Goal: Information Seeking & Learning: Understand process/instructions

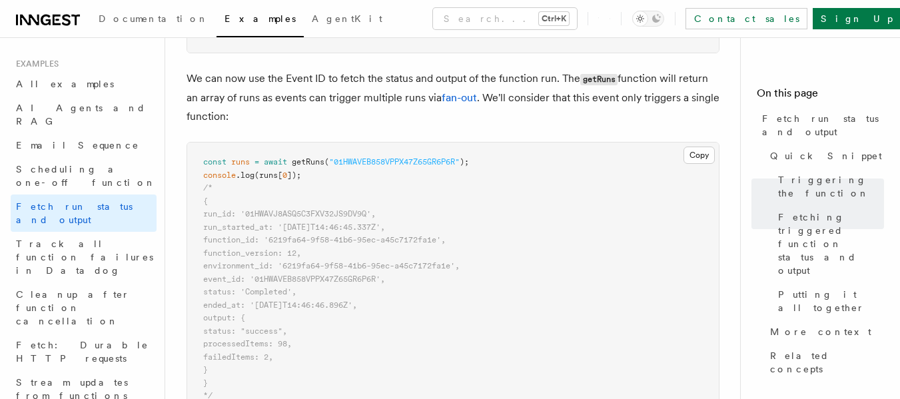
scroll to position [1098, 0]
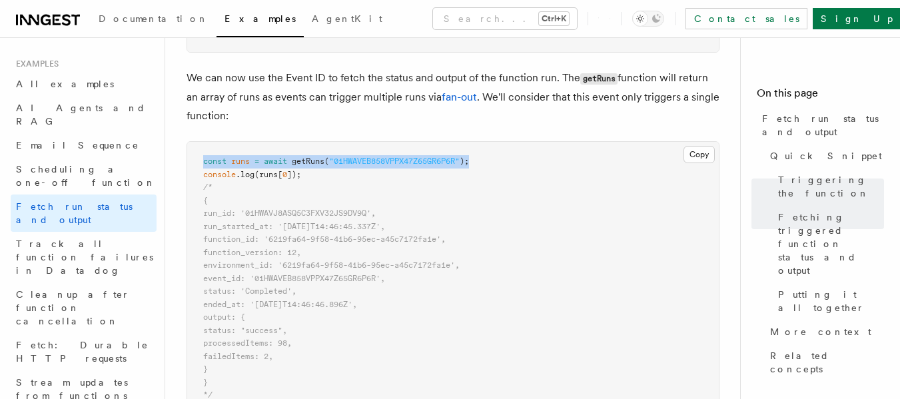
drag, startPoint x: 493, startPoint y: 160, endPoint x: 193, endPoint y: 150, distance: 299.8
click at [193, 150] on pre "const runs = await getRuns ( "01HWAVEB858VPPX47Z65GR6P6R" ); console .log (runs…" at bounding box center [452, 279] width 531 height 274
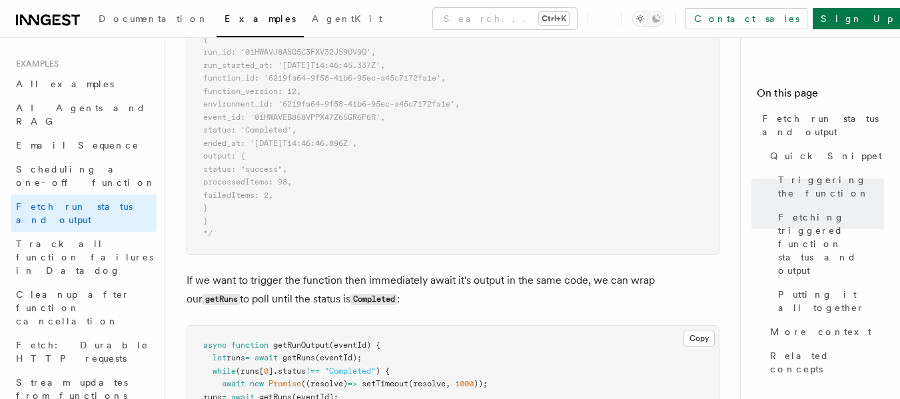
scroll to position [1203, 0]
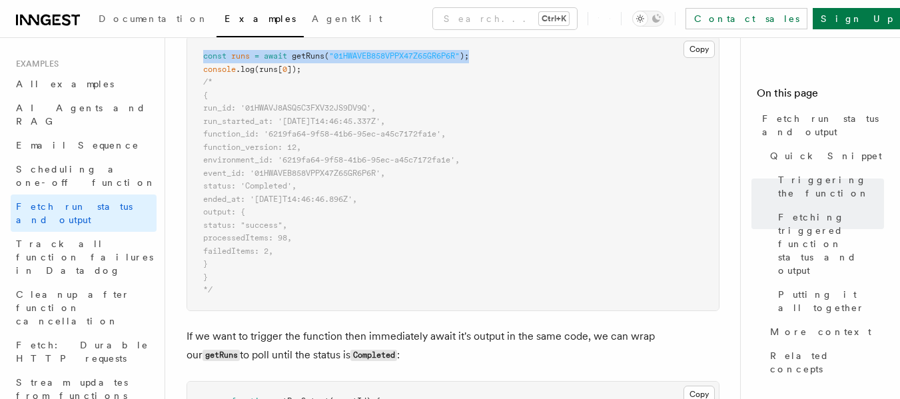
drag, startPoint x: 254, startPoint y: 209, endPoint x: 327, endPoint y: 253, distance: 85.4
click at [327, 253] on pre "const runs = await getRuns ( "01HWAVEB858VPPX47Z65GR6P6R" ); console .log (runs…" at bounding box center [452, 174] width 531 height 274
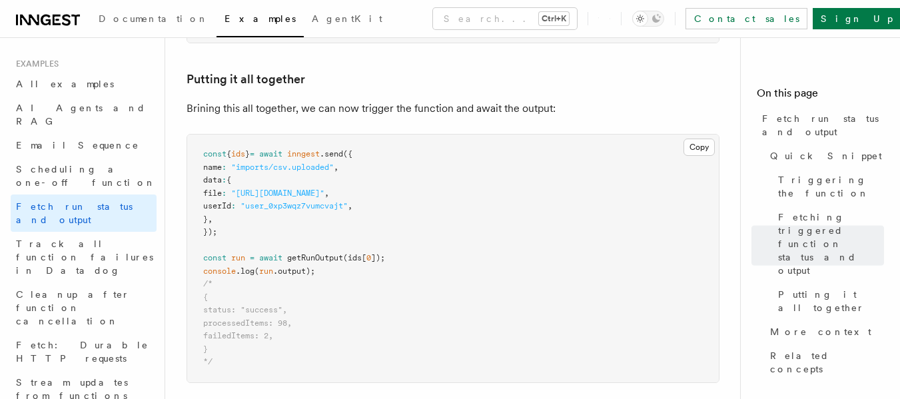
scroll to position [1707, 0]
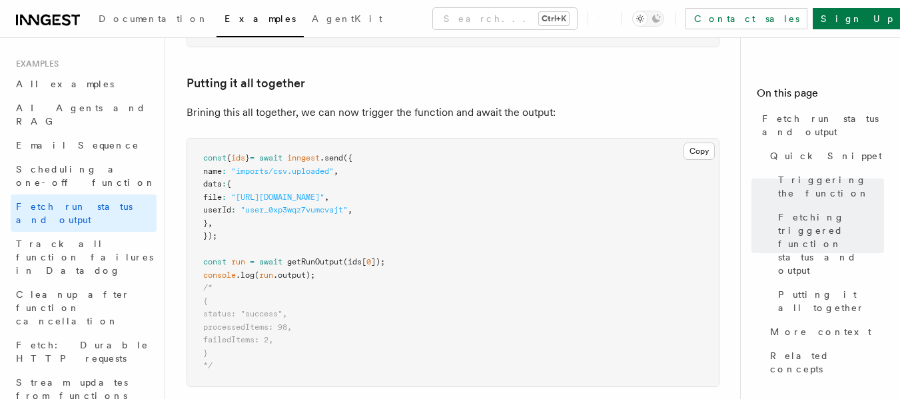
click at [338, 260] on span "getRunOutput" at bounding box center [315, 261] width 56 height 9
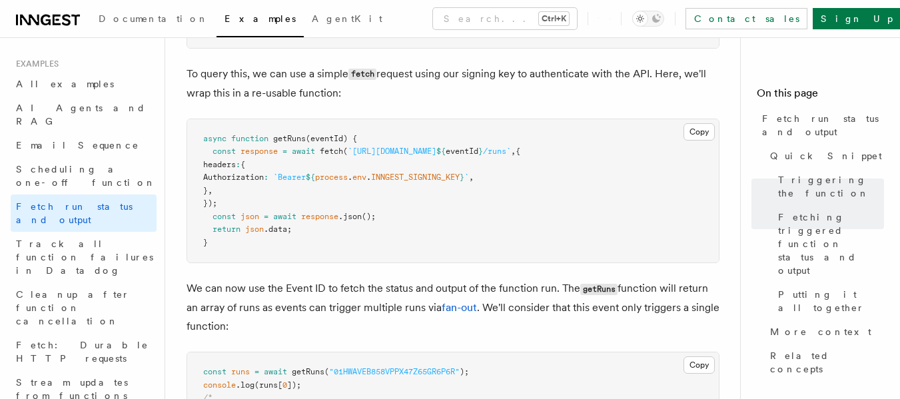
scroll to position [886, 0]
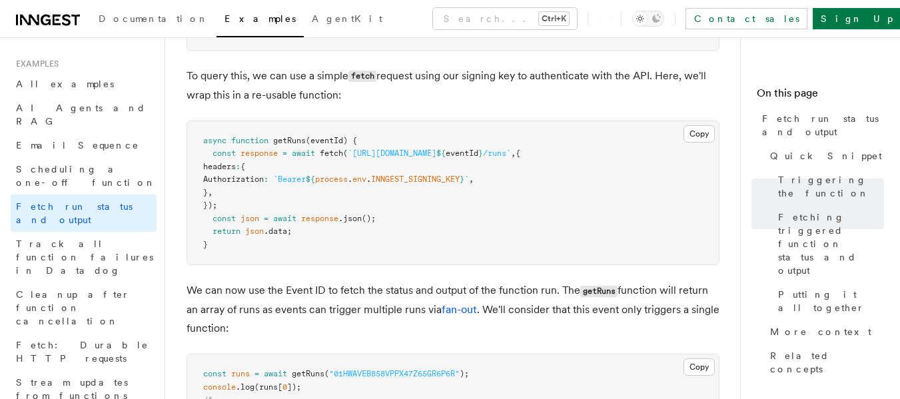
click at [296, 141] on span "getRuns" at bounding box center [289, 140] width 33 height 9
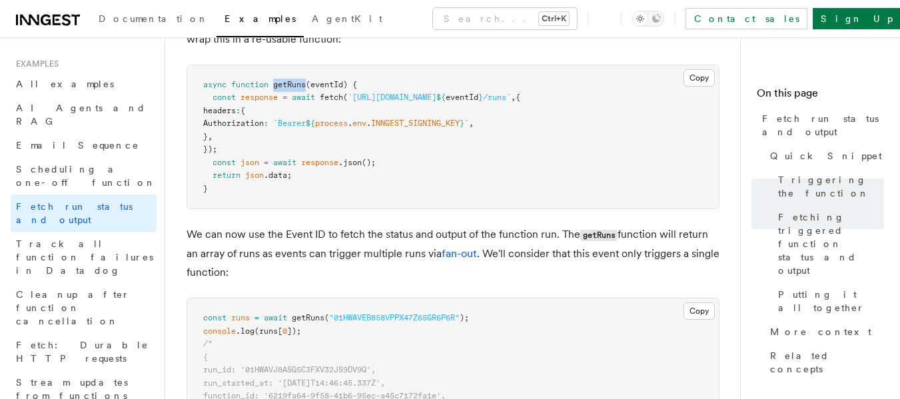
scroll to position [945, 0]
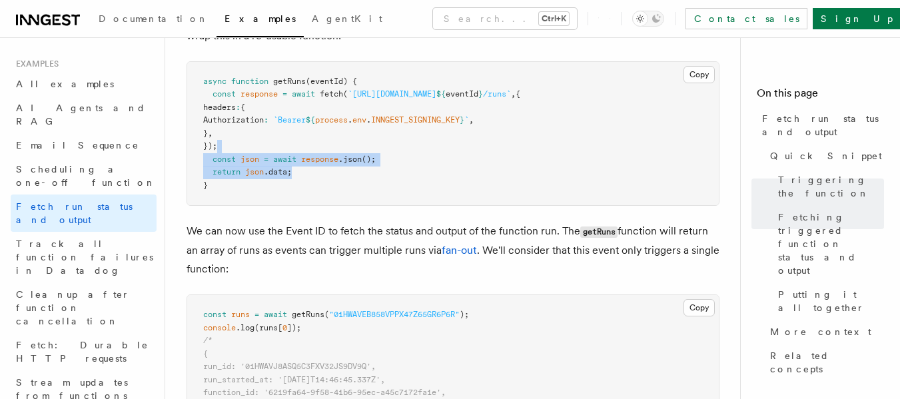
drag, startPoint x: 299, startPoint y: 172, endPoint x: 272, endPoint y: 148, distance: 36.3
click at [272, 148] on pre "async function getRuns (eventId) { const response = await fetch ( `https://api.…" at bounding box center [452, 134] width 531 height 144
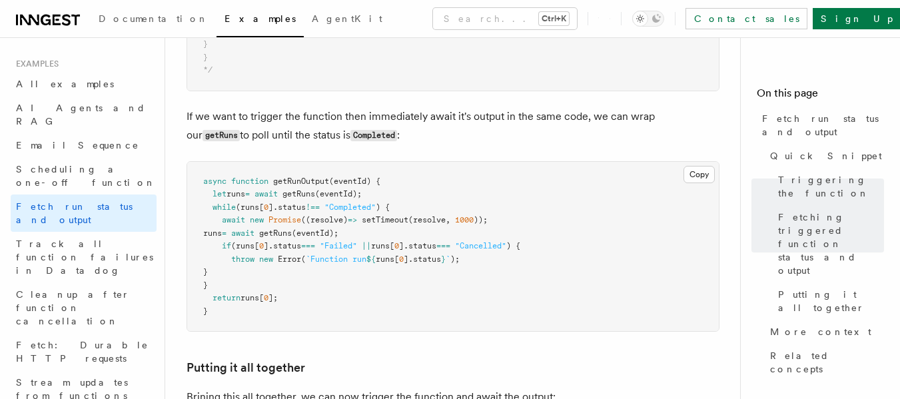
scroll to position [1424, 0]
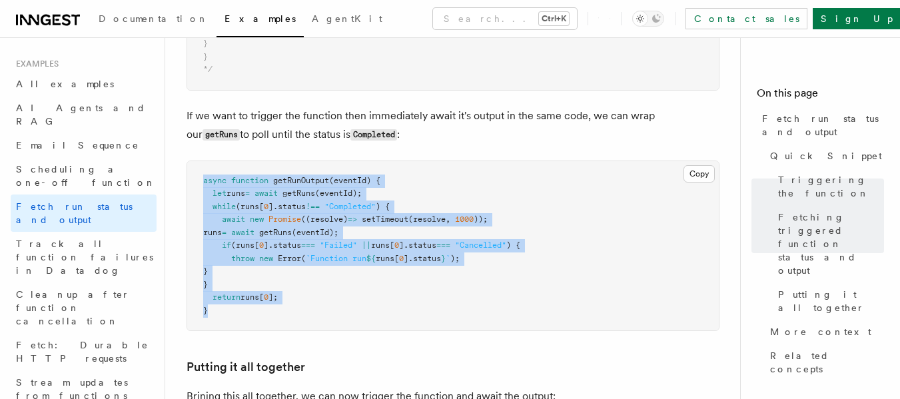
drag, startPoint x: 222, startPoint y: 311, endPoint x: 194, endPoint y: 180, distance: 134.0
click at [194, 180] on pre "async function getRunOutput (eventId) { let runs = await getRuns (eventId); whi…" at bounding box center [452, 246] width 531 height 170
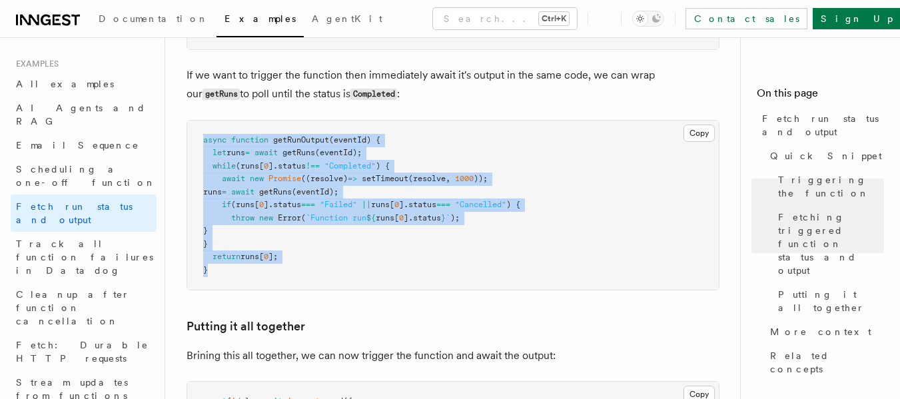
scroll to position [1465, 0]
copy code "async function getRunOutput (eventId) { let runs = await getRuns (eventId); whi…"
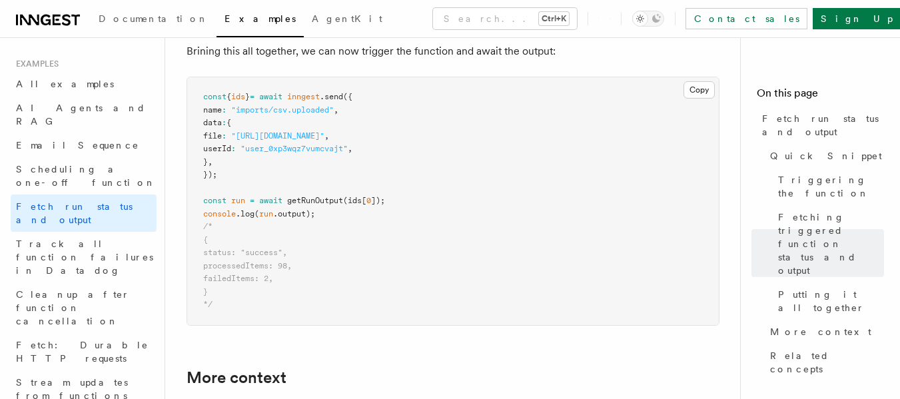
scroll to position [1769, 0]
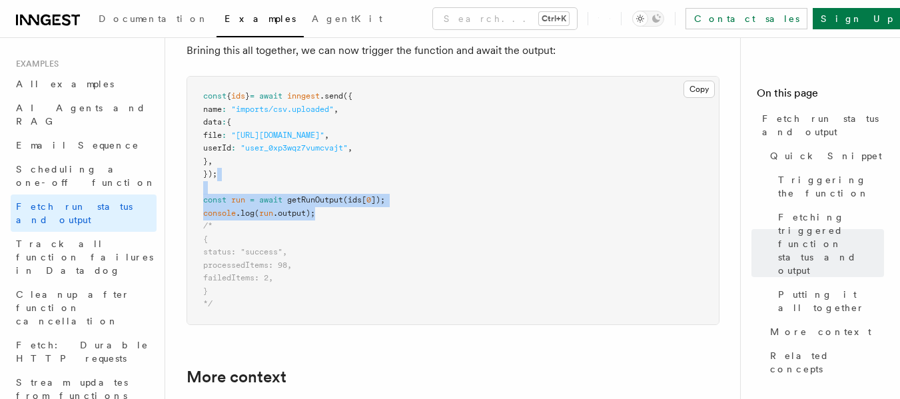
drag, startPoint x: 336, startPoint y: 212, endPoint x: 316, endPoint y: 171, distance: 45.6
click at [316, 171] on pre "const { ids } = await inngest .send ({ name : "imports/csv.uploaded" , data : {…" at bounding box center [452, 201] width 531 height 248
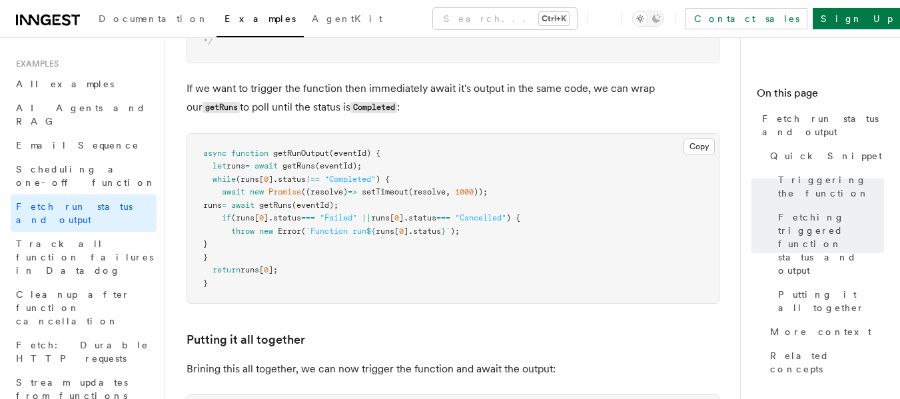
scroll to position [1450, 0]
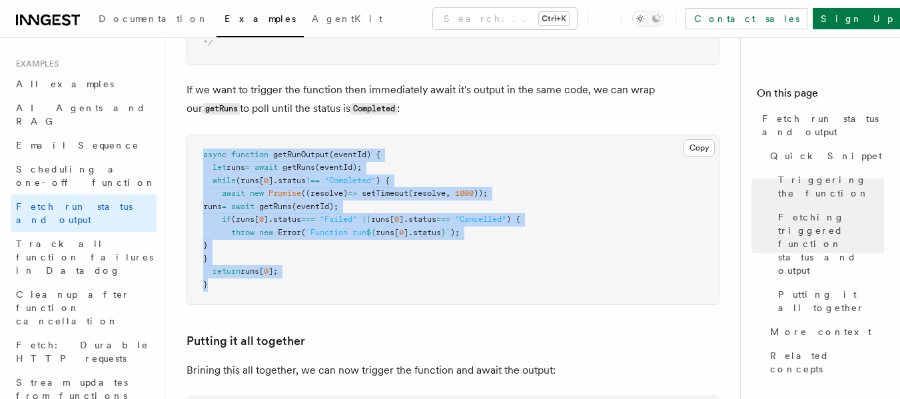
drag, startPoint x: 226, startPoint y: 288, endPoint x: 187, endPoint y: 154, distance: 138.7
click at [187, 154] on pre "async function getRunOutput (eventId) { let runs = await getRuns (eventId); whi…" at bounding box center [452, 220] width 531 height 170
copy code "async function getRunOutput (eventId) { let runs = await getRuns (eventId); whi…"
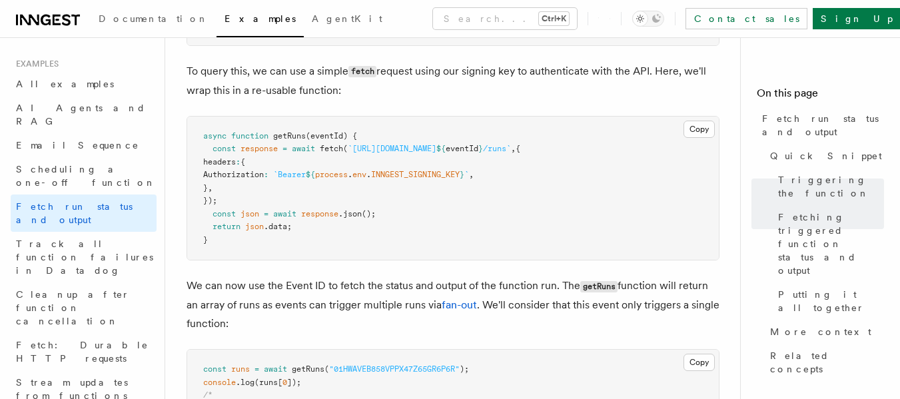
scroll to position [890, 0]
click at [230, 244] on pre "async function getRuns (eventId) { const response = await fetch ( `https://api.…" at bounding box center [452, 189] width 531 height 144
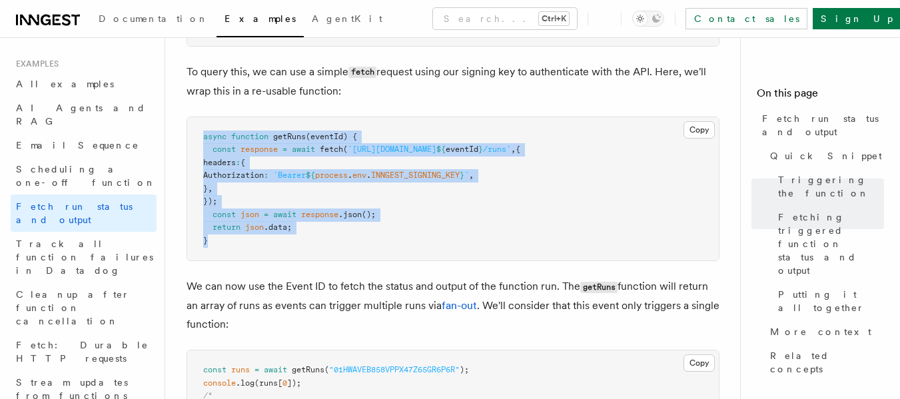
drag, startPoint x: 230, startPoint y: 244, endPoint x: 198, endPoint y: 137, distance: 111.2
click at [198, 137] on pre "async function getRuns (eventId) { const response = await fetch ( `https://api.…" at bounding box center [452, 189] width 531 height 144
click at [459, 174] on span "INNGEST_SIGNING_KEY" at bounding box center [415, 174] width 89 height 9
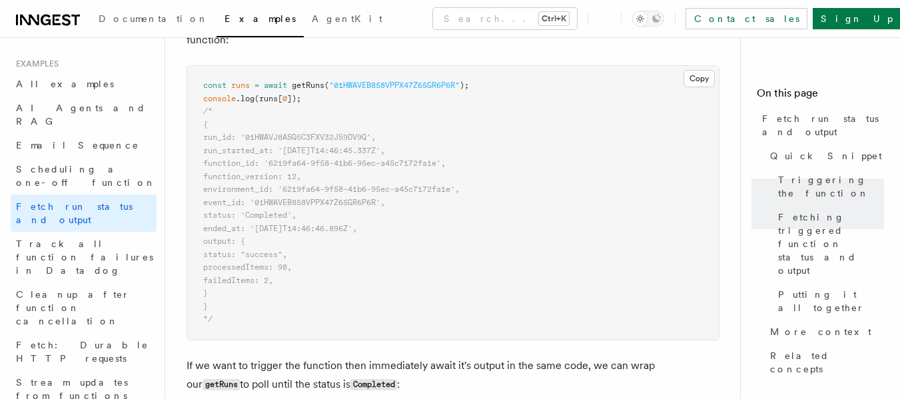
scroll to position [1179, 0]
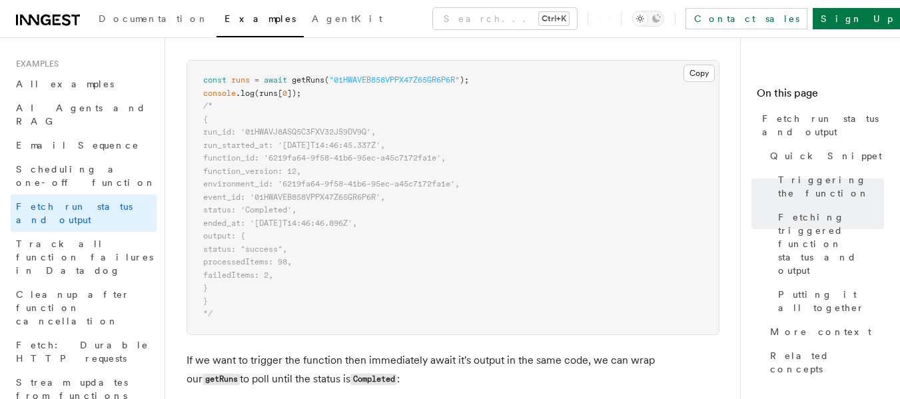
click at [433, 214] on pre "const runs = await getRuns ( "01HWAVEB858VPPX47Z65GR6P6R" ); console .log (runs…" at bounding box center [452, 198] width 531 height 274
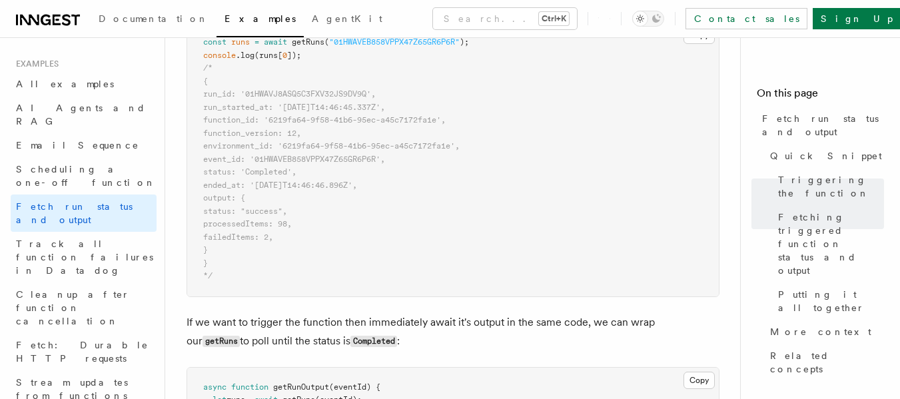
scroll to position [1218, 0]
click at [589, 333] on p "If we want to trigger the function then immediately await it's output in the sa…" at bounding box center [452, 331] width 533 height 38
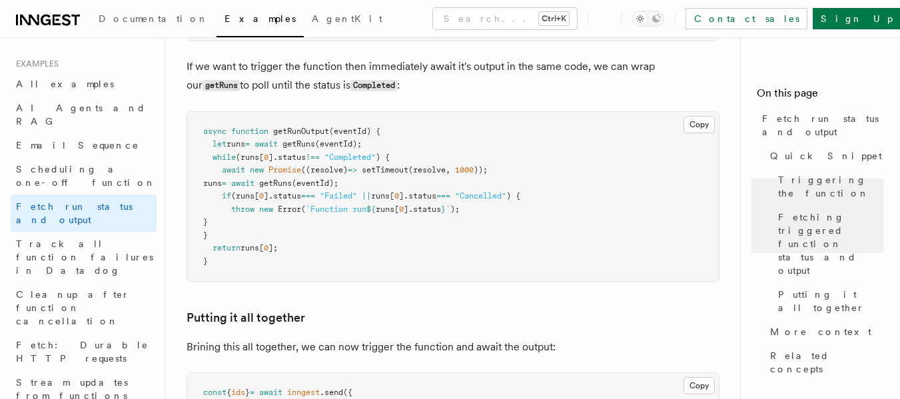
scroll to position [1474, 0]
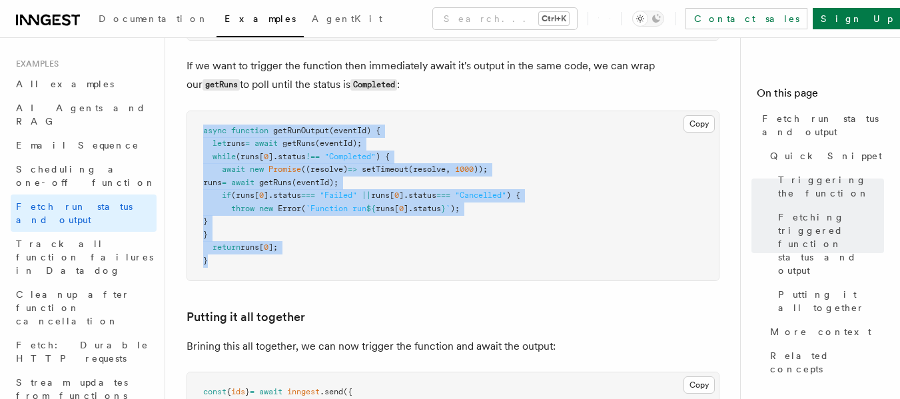
drag, startPoint x: 219, startPoint y: 261, endPoint x: 204, endPoint y: 125, distance: 137.4
click at [204, 125] on pre "async function getRunOutput (eventId) { let runs = await getRuns (eventId); whi…" at bounding box center [452, 196] width 531 height 170
copy code "async function getRunOutput (eventId) { let runs = await getRuns (eventId); whi…"
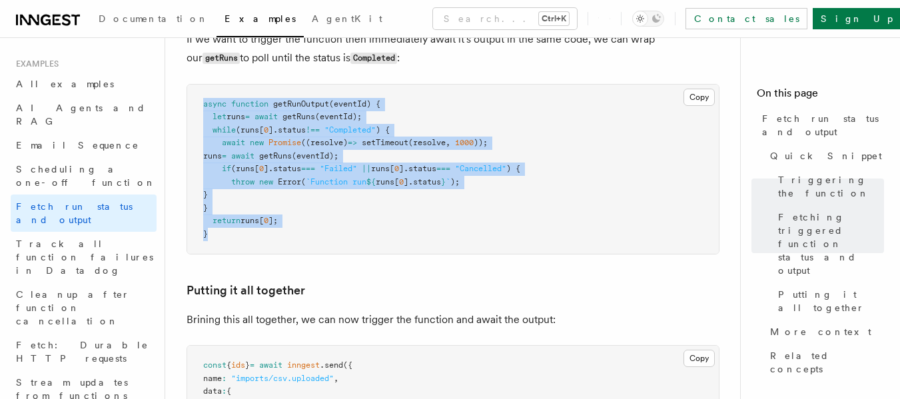
scroll to position [1500, 0]
copy code "async function getRunOutput (eventId) { let runs = await getRuns (eventId); whi…"
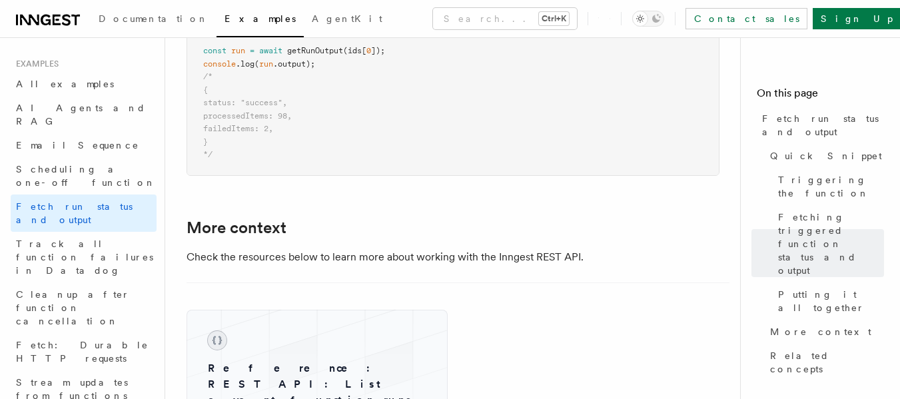
scroll to position [2110, 0]
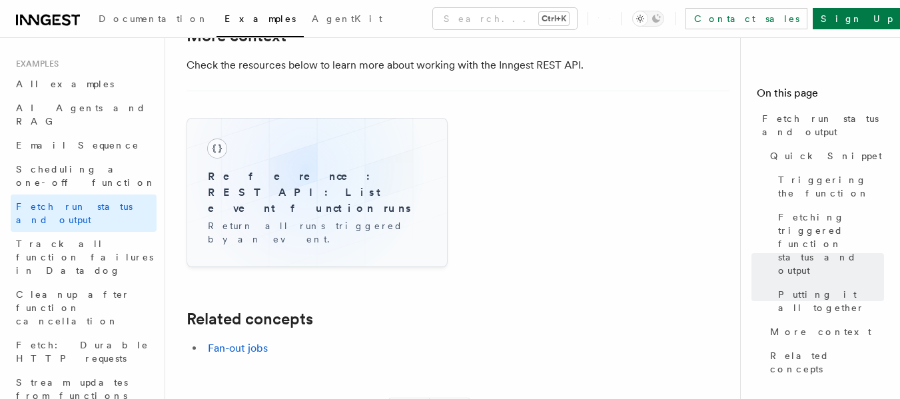
click at [306, 168] on h3 "Reference: REST API: List event function runs" at bounding box center [317, 192] width 218 height 48
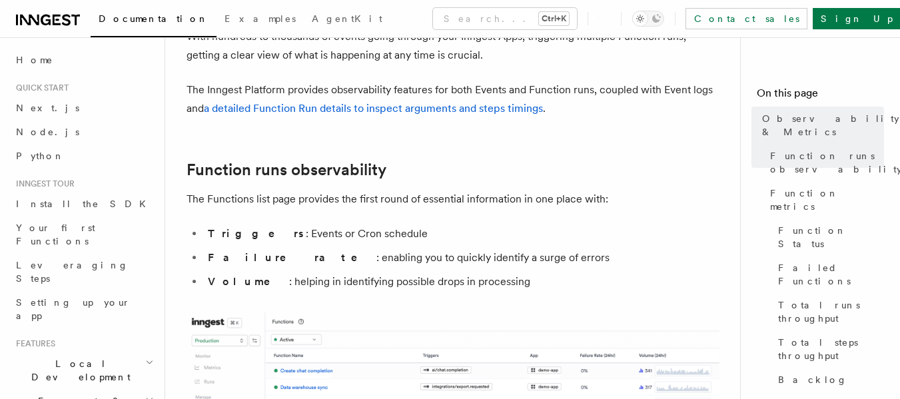
scroll to position [96, 0]
